Goal: Task Accomplishment & Management: Manage account settings

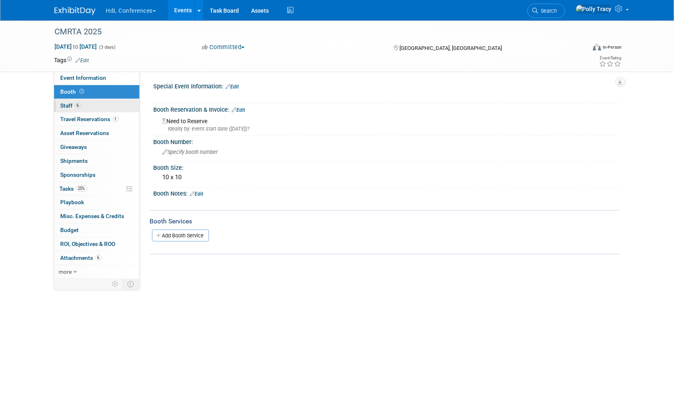
click at [66, 106] on span "Staff 6" at bounding box center [71, 105] width 20 height 7
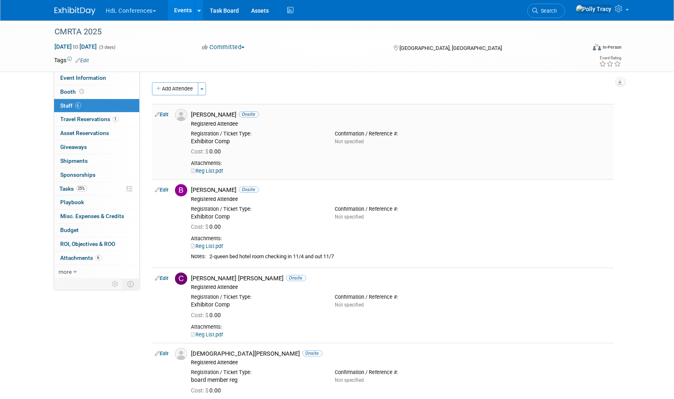
click at [216, 170] on link "Reg List.pdf" at bounding box center [207, 171] width 32 height 6
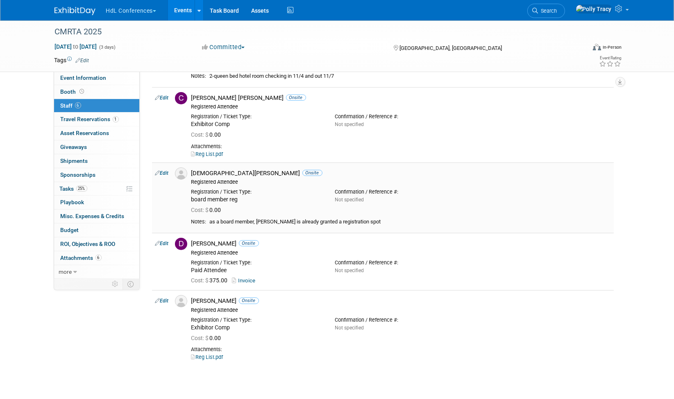
scroll to position [243, 0]
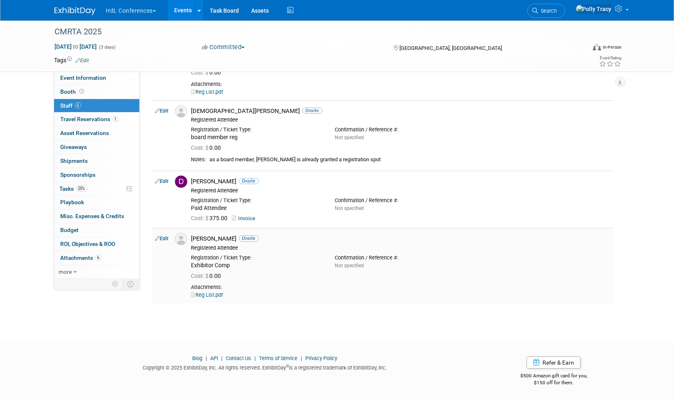
click at [217, 295] on link "Reg List.pdf" at bounding box center [207, 295] width 32 height 6
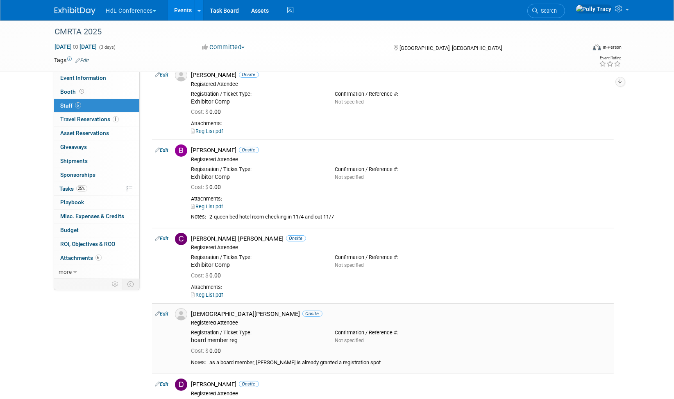
scroll to position [0, 0]
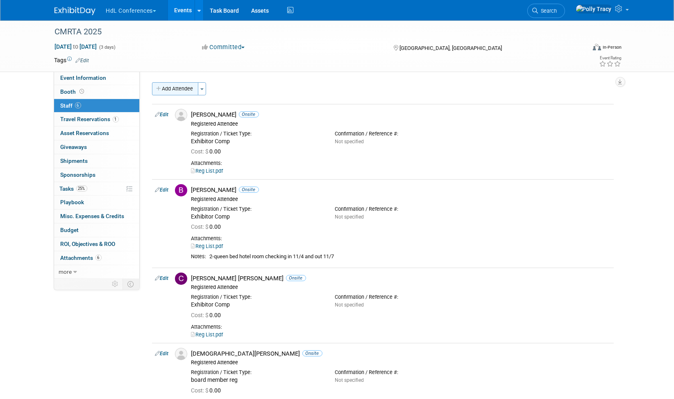
click at [177, 91] on button "Add Attendee" at bounding box center [175, 88] width 46 height 13
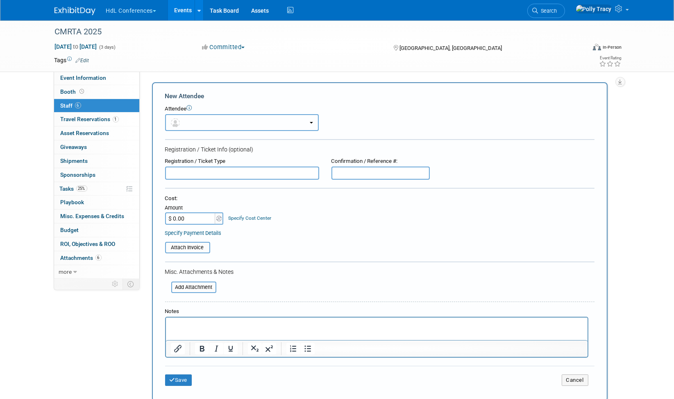
click at [199, 122] on button "button" at bounding box center [242, 122] width 154 height 17
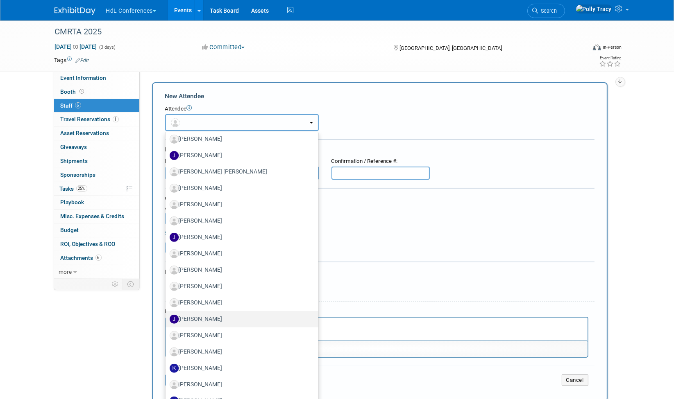
scroll to position [436, 0]
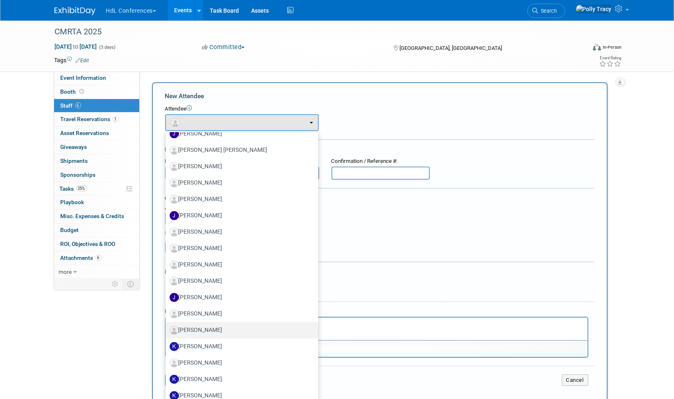
click at [205, 326] on label "[PERSON_NAME]" at bounding box center [240, 330] width 140 height 13
click at [167, 327] on input "[PERSON_NAME]" at bounding box center [163, 329] width 5 height 5
select select "c579ed05-ccd7-4c7d-914d-ce0cbccd306f"
select select "100"
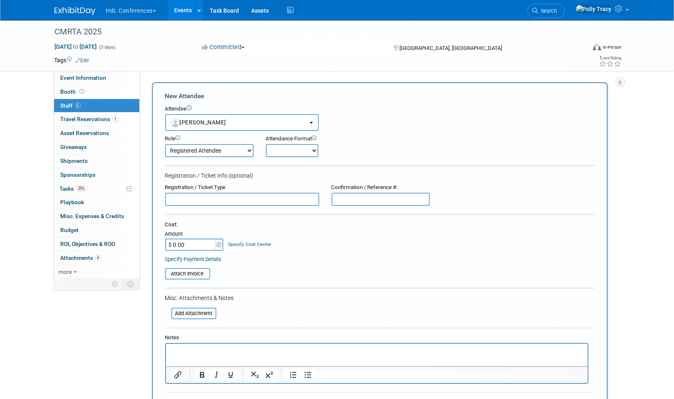
click at [292, 149] on select "Onsite Remote" at bounding box center [292, 150] width 52 height 13
select select "1"
click at [266, 144] on select "Onsite Remote" at bounding box center [292, 150] width 52 height 13
click at [191, 200] on input "text" at bounding box center [242, 199] width 154 height 13
paste input "Complimentary Attendees: 4 passes to the Annual Conference at no charge Exhibit…"
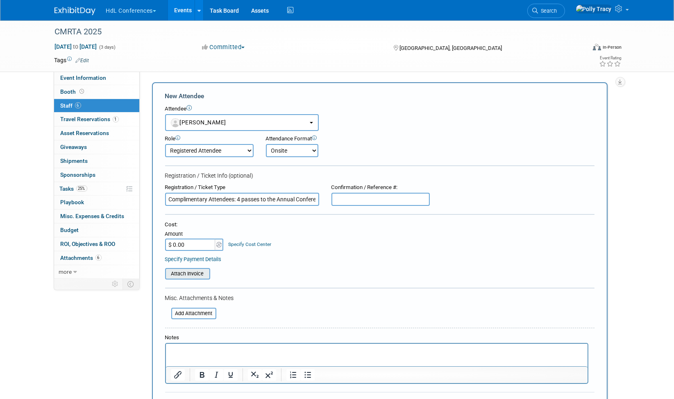
scroll to position [0, 641]
drag, startPoint x: 167, startPoint y: 197, endPoint x: 675, endPoint y: 263, distance: 512.2
type input "Complimentary Attendees: 4 passes to the Annual Conference at no charge Exhibit…"
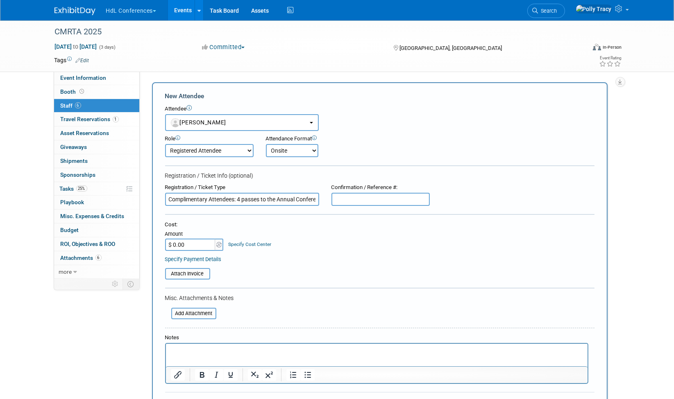
drag, startPoint x: 317, startPoint y: 197, endPoint x: 31, endPoint y: 163, distance: 288.4
type input "Exhibitor Comp"
click at [199, 310] on input "file" at bounding box center [166, 314] width 97 height 10
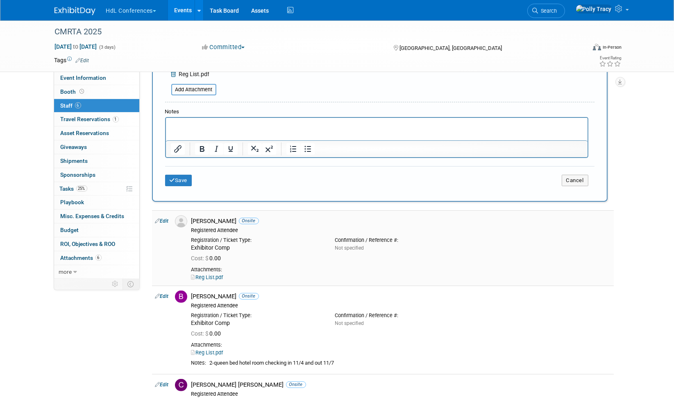
scroll to position [236, 0]
click at [170, 177] on icon "submit" at bounding box center [173, 179] width 6 height 5
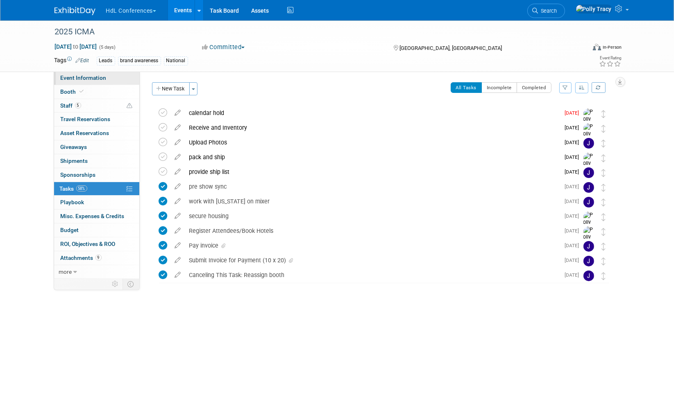
click at [89, 76] on span "Event Information" at bounding box center [84, 78] width 46 height 7
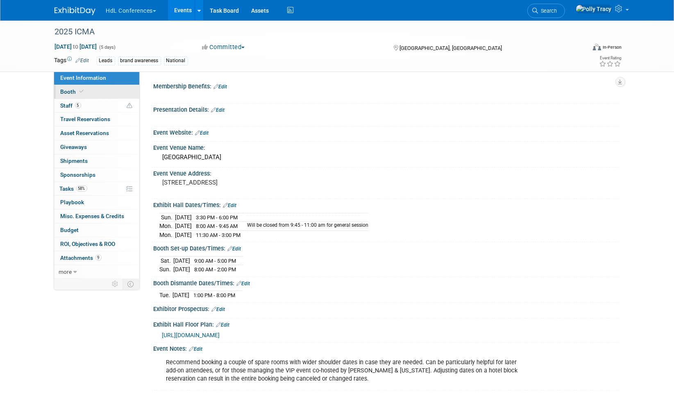
click at [72, 91] on span "Booth" at bounding box center [73, 91] width 25 height 7
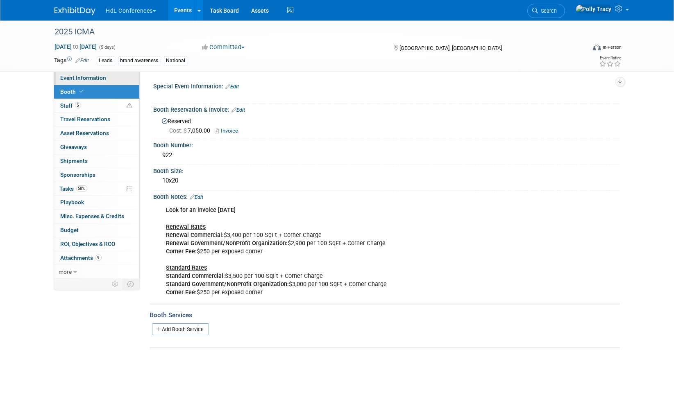
click at [72, 75] on span "Event Information" at bounding box center [84, 78] width 46 height 7
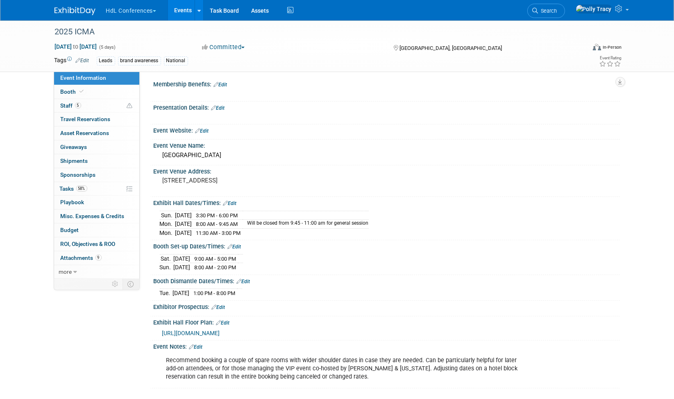
scroll to position [3, 0]
drag, startPoint x: 268, startPoint y: 179, endPoint x: 158, endPoint y: 181, distance: 110.6
click at [158, 181] on div "333 S Franklin St, Tampa, FL 33602" at bounding box center [251, 184] width 194 height 20
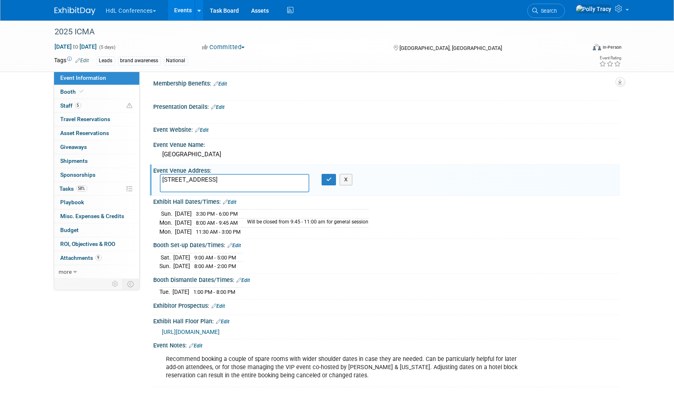
scroll to position [2, 0]
drag, startPoint x: 267, startPoint y: 179, endPoint x: 152, endPoint y: 174, distance: 116.0
click at [152, 174] on div "Event Venue Address: 333 S Franklin St, Tampa, FL 33602 333 S Franklin St, Tamp…" at bounding box center [385, 180] width 470 height 31
click at [502, 191] on div "Event Venue Address: 333 S Franklin St, Tampa, FL 33602 333 S Franklin St, Tamp…" at bounding box center [385, 180] width 470 height 31
click at [326, 181] on icon "button" at bounding box center [329, 179] width 6 height 5
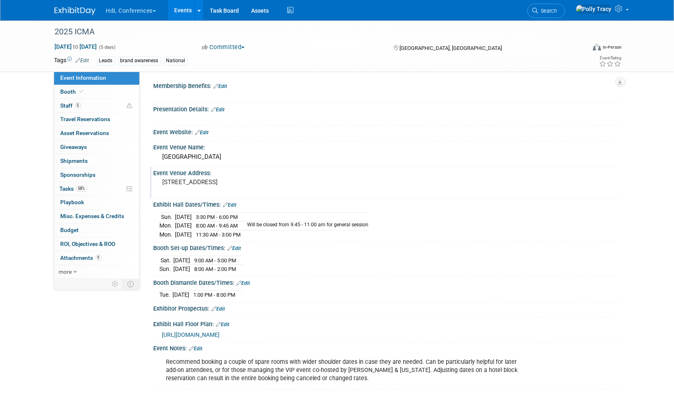
scroll to position [0, 0]
click at [235, 206] on link "Edit" at bounding box center [230, 206] width 14 height 6
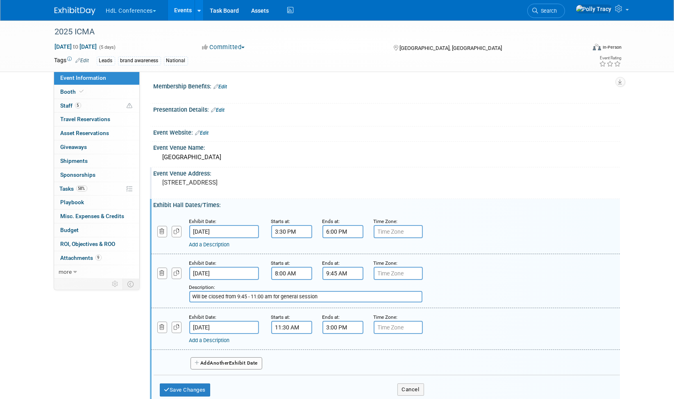
click at [226, 360] on span "Another" at bounding box center [219, 363] width 19 height 6
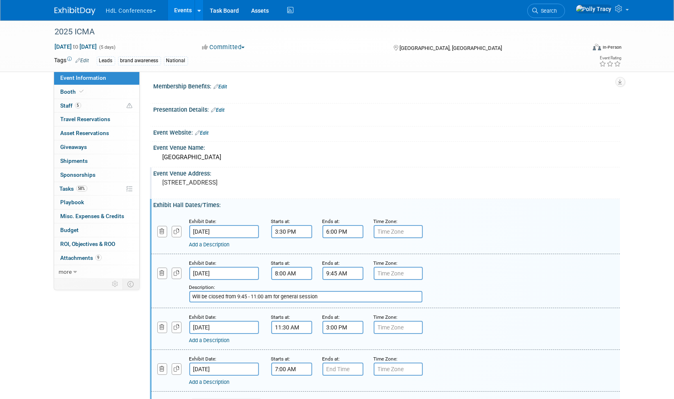
click at [283, 364] on input "7:00 AM" at bounding box center [291, 369] width 41 height 13
click at [301, 365] on input "7:00 AM" at bounding box center [291, 369] width 41 height 13
drag, startPoint x: 301, startPoint y: 365, endPoint x: 249, endPoint y: 365, distance: 52.0
click at [249, 365] on div "Exhibit Date: Oct 28, 2025 Starts at: 7:00 AM 07 : 00 AM 12 01 02 03 04 05 06 0…" at bounding box center [385, 371] width 469 height 42
type input "10:15 AM"
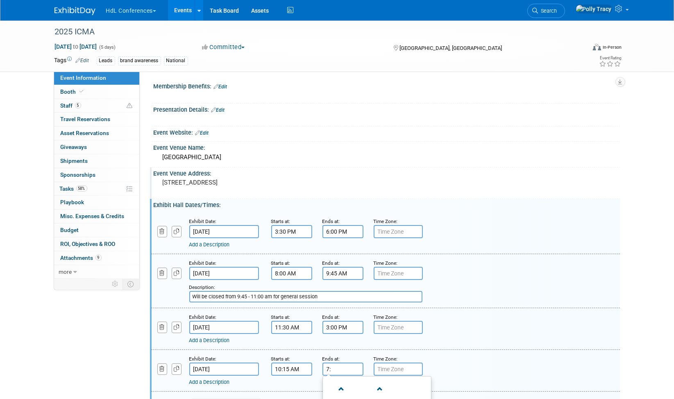
type input "7"
type input "1:00 PM"
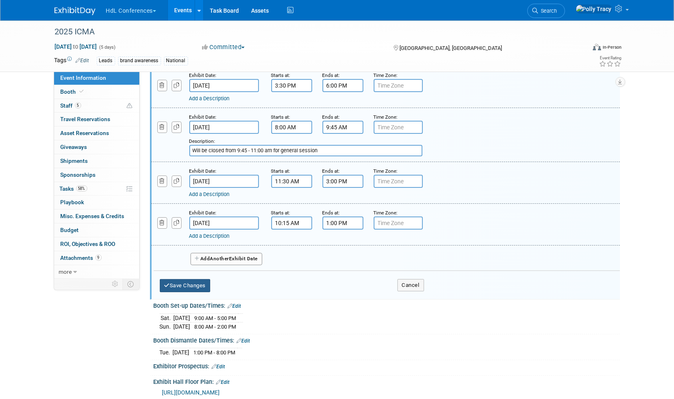
scroll to position [146, 0]
click at [190, 281] on button "Save Changes" at bounding box center [185, 285] width 51 height 13
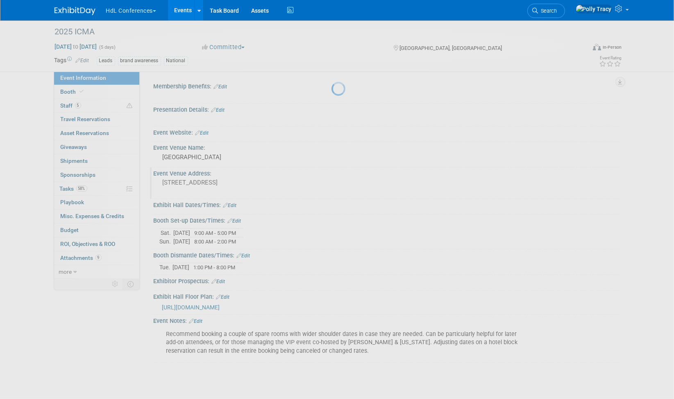
scroll to position [0, 0]
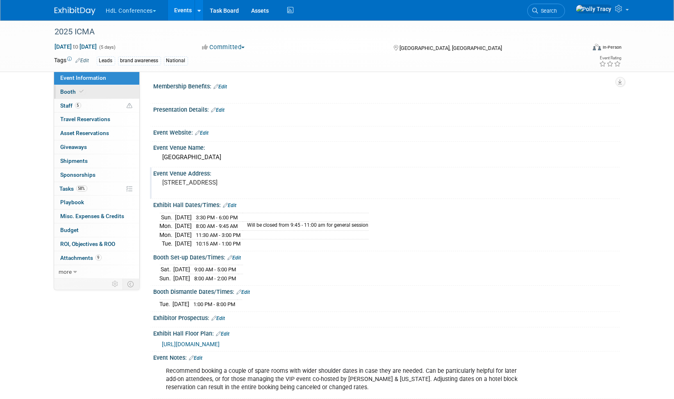
click at [78, 92] on span at bounding box center [81, 91] width 7 height 6
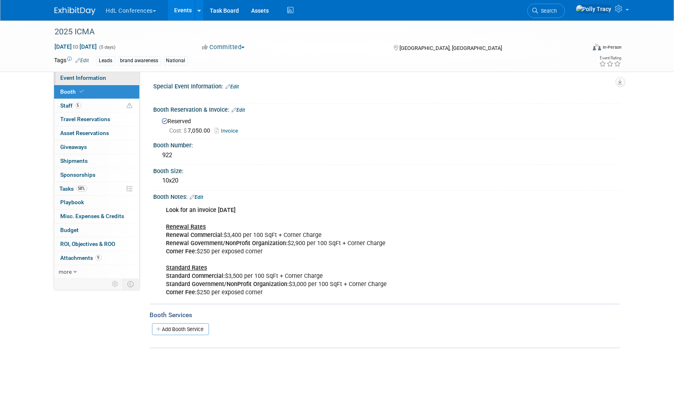
drag, startPoint x: 92, startPoint y: 75, endPoint x: 106, endPoint y: 80, distance: 15.2
click at [92, 75] on span "Event Information" at bounding box center [84, 78] width 46 height 7
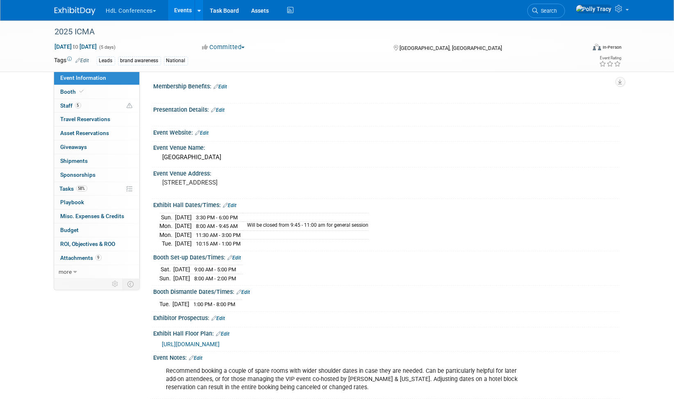
click at [220, 342] on span "https://s23.a2zinc.net/clients/corcexpo/ICMA2025/Public/EventMap.aspx?shMode=E" at bounding box center [191, 344] width 58 height 7
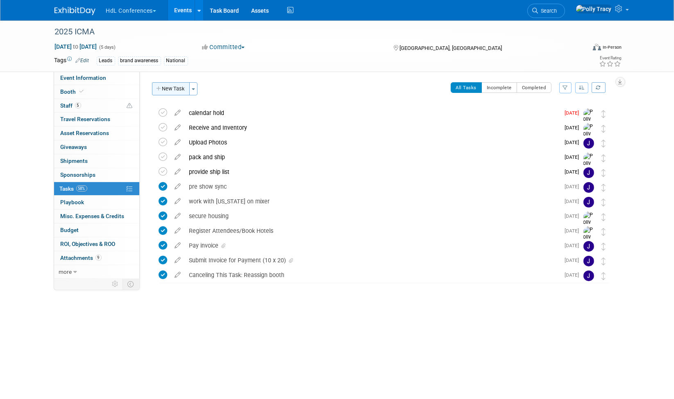
click at [161, 85] on button "New Task" at bounding box center [171, 88] width 38 height 13
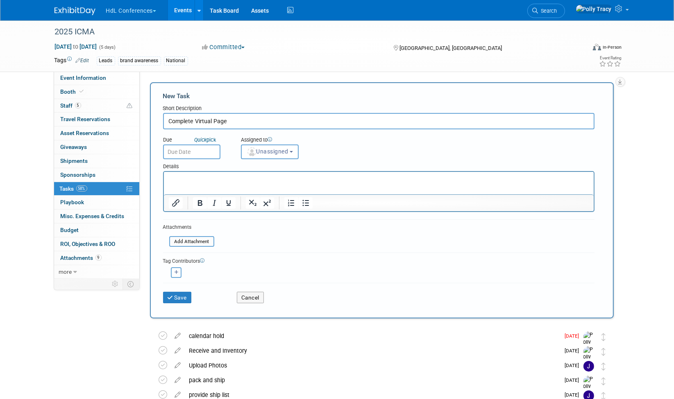
type input "Complete Virtual Page"
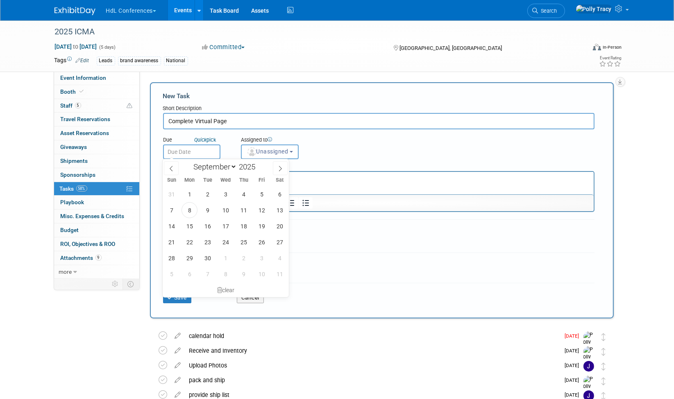
click at [203, 153] on input "text" at bounding box center [191, 152] width 57 height 15
click at [257, 207] on span "12" at bounding box center [262, 210] width 16 height 16
type input "Sep 12, 2025"
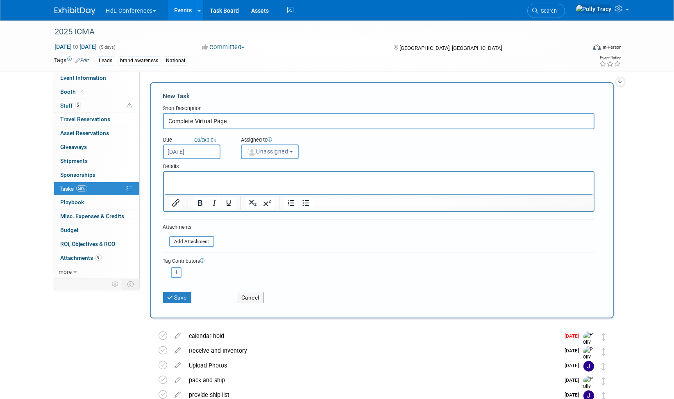
click at [276, 153] on span "Unassigned" at bounding box center [268, 151] width 42 height 7
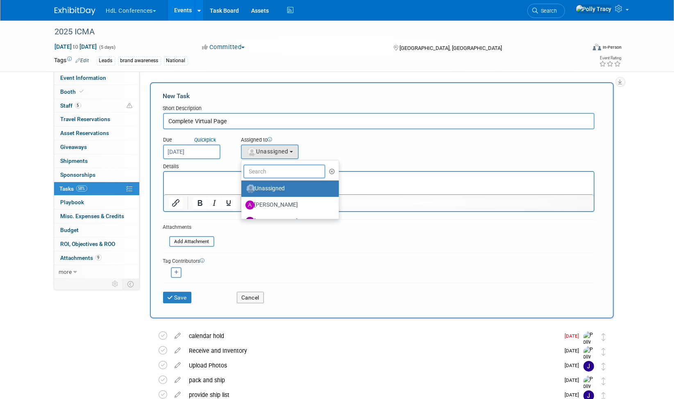
click at [274, 168] on input "text" at bounding box center [284, 172] width 82 height 14
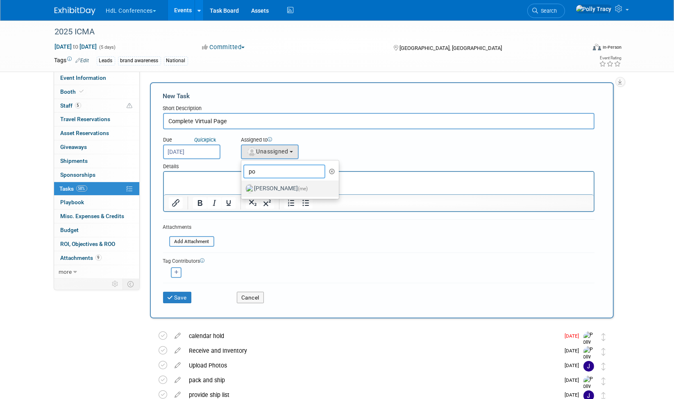
type input "po"
click at [260, 183] on label "Polly Tracy (me)" at bounding box center [288, 188] width 86 height 13
click at [242, 185] on input "Polly Tracy (me)" at bounding box center [239, 187] width 5 height 5
select select "117b33a2-86e2-4cce-8da6-c50ac69cddf2"
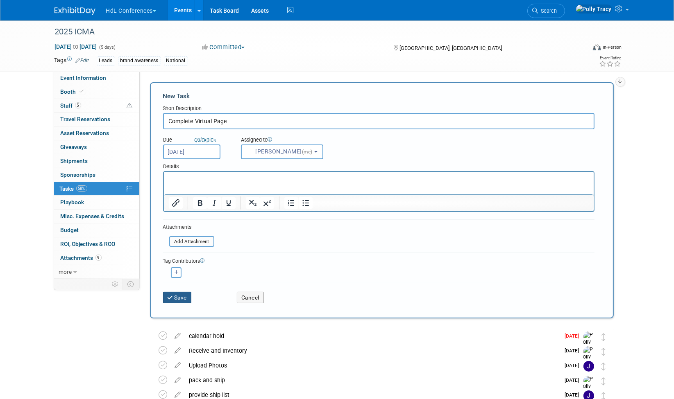
click at [189, 295] on button "Save" at bounding box center [177, 297] width 29 height 11
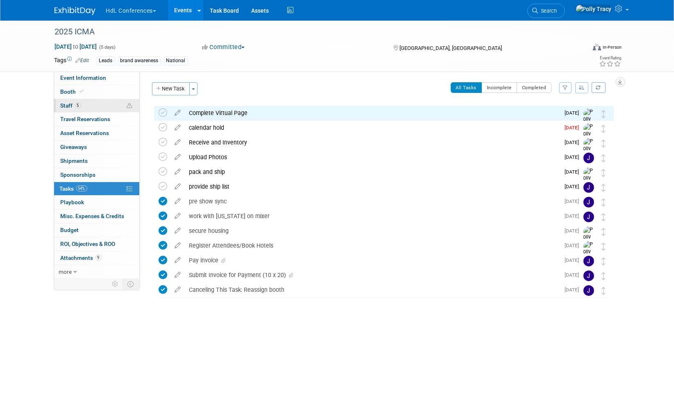
click at [68, 106] on span "Staff 5" at bounding box center [71, 105] width 20 height 7
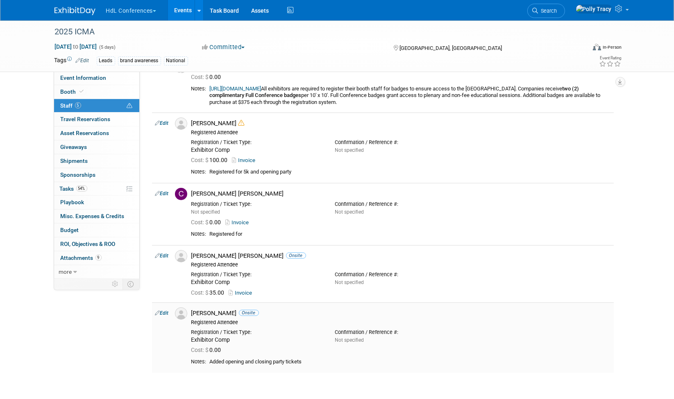
scroll to position [42, 0]
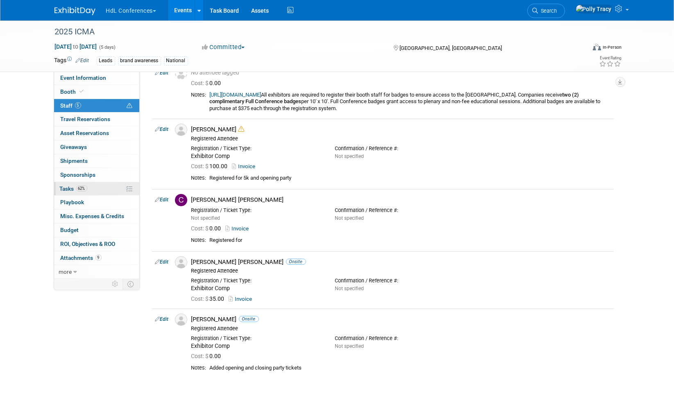
click at [68, 187] on span "Tasks 62%" at bounding box center [73, 189] width 27 height 7
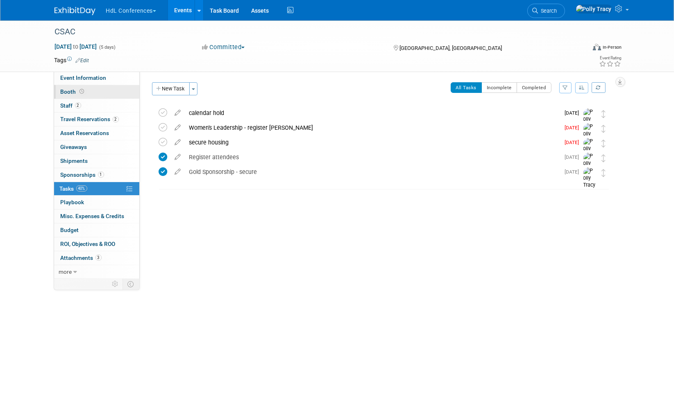
click at [72, 90] on span "Booth" at bounding box center [73, 91] width 25 height 7
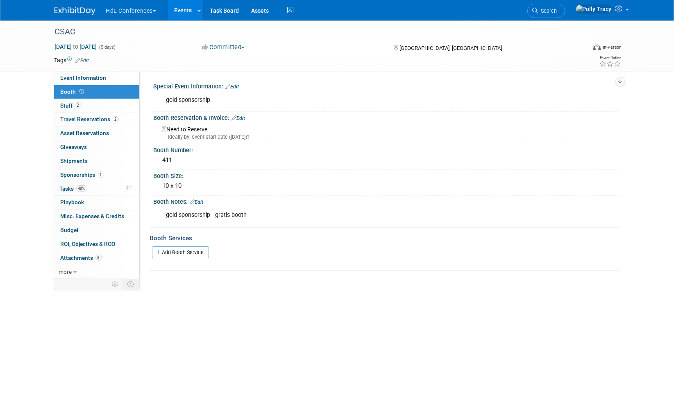
click at [243, 119] on link "Edit" at bounding box center [239, 118] width 14 height 6
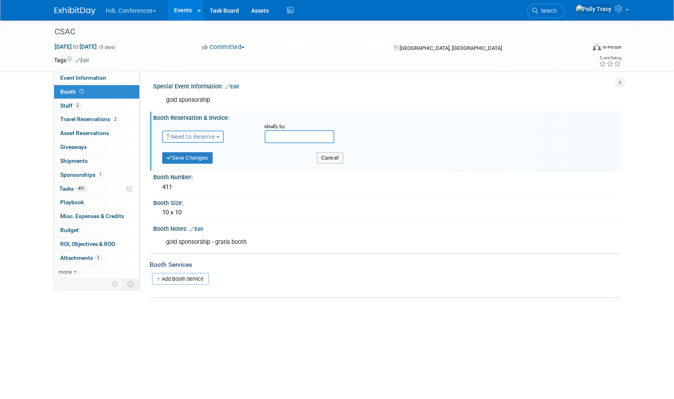
click at [191, 136] on span "Need to Reserve" at bounding box center [190, 137] width 49 height 7
click at [515, 200] on div "Booth Size:" at bounding box center [387, 202] width 466 height 10
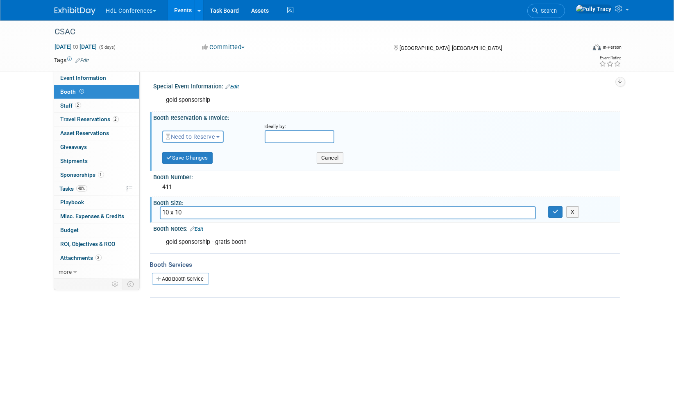
click at [236, 86] on link "Edit" at bounding box center [233, 87] width 14 height 6
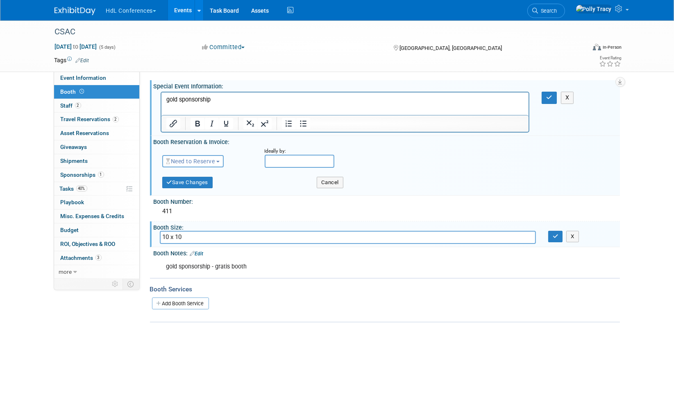
click at [172, 100] on p "gold sponsorship" at bounding box center [345, 100] width 358 height 8
click at [546, 100] on button "button" at bounding box center [548, 98] width 15 height 12
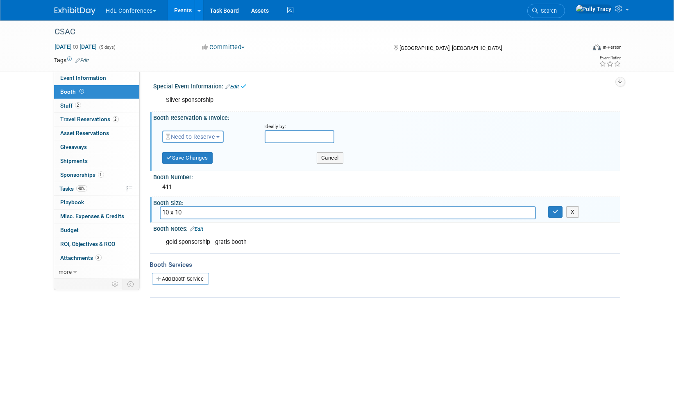
click at [198, 228] on link "Edit" at bounding box center [197, 229] width 14 height 6
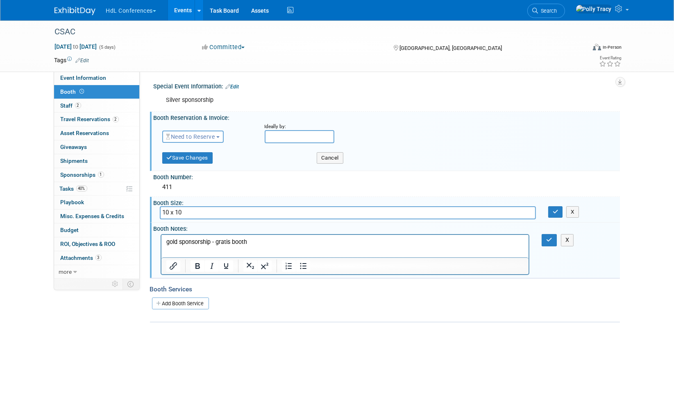
click at [172, 246] on p "gold sponsorship - gratis booth" at bounding box center [345, 242] width 358 height 8
click at [175, 244] on p "gold sponsorship - gratis booth" at bounding box center [345, 242] width 358 height 8
drag, startPoint x: 272, startPoint y: 245, endPoint x: 131, endPoint y: 243, distance: 140.9
click at [161, 243] on html "gold sponsorship - gratis booth" at bounding box center [344, 240] width 367 height 11
click at [550, 237] on icon "button" at bounding box center [549, 240] width 6 height 6
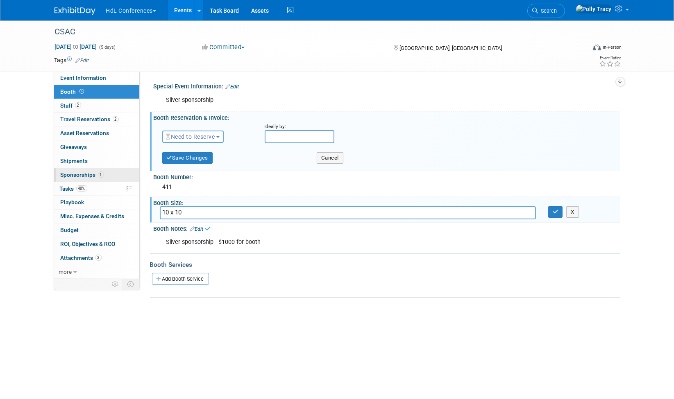
click at [73, 175] on link "1 Sponsorships 1" at bounding box center [96, 175] width 85 height 14
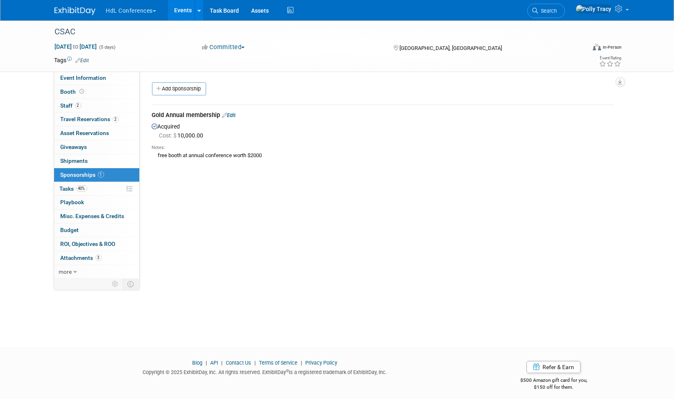
click at [236, 115] on link "Edit" at bounding box center [229, 115] width 14 height 6
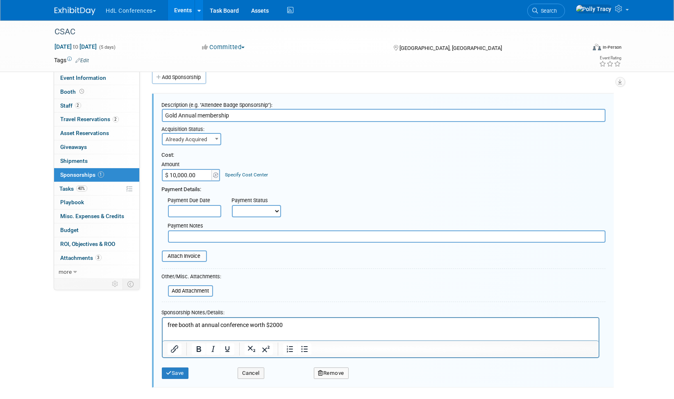
click at [166, 112] on input "Gold Annual membership" at bounding box center [384, 115] width 444 height 13
click at [166, 113] on input "Gold Annual membership" at bounding box center [384, 115] width 444 height 13
type input "Silver Annual membership"
drag, startPoint x: 314, startPoint y: 326, endPoint x: 113, endPoint y: 313, distance: 201.5
click at [162, 318] on html "free booth at annual conference worth $2000" at bounding box center [380, 323] width 436 height 11
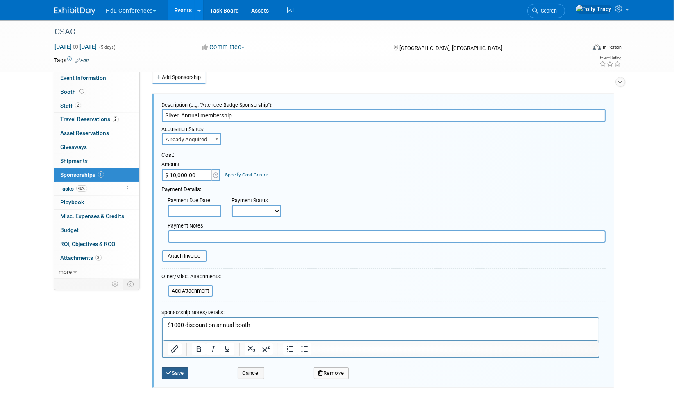
click at [184, 371] on button "Save" at bounding box center [175, 373] width 27 height 11
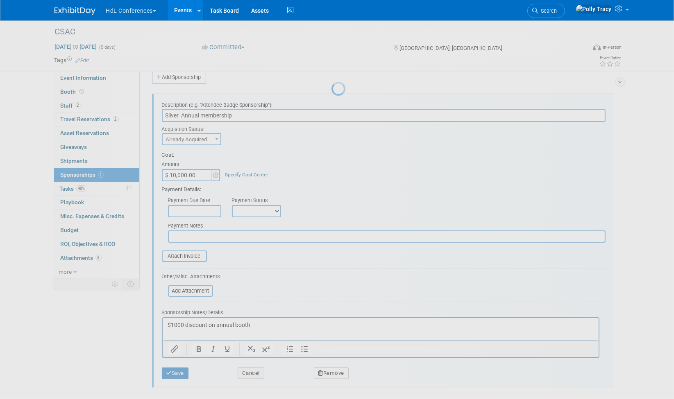
scroll to position [5, 0]
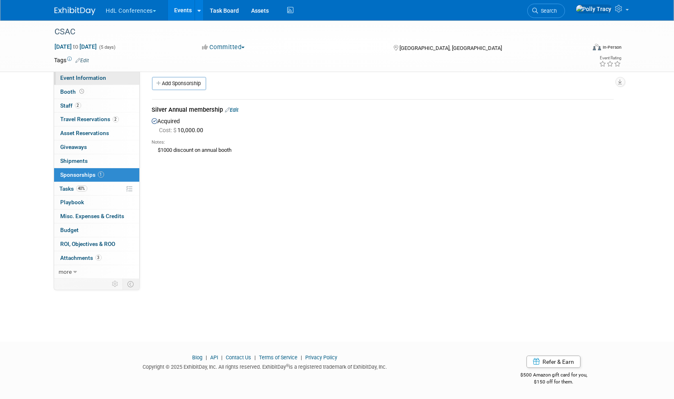
click at [78, 79] on span "Event Information" at bounding box center [84, 78] width 46 height 7
